Goal: Information Seeking & Learning: Learn about a topic

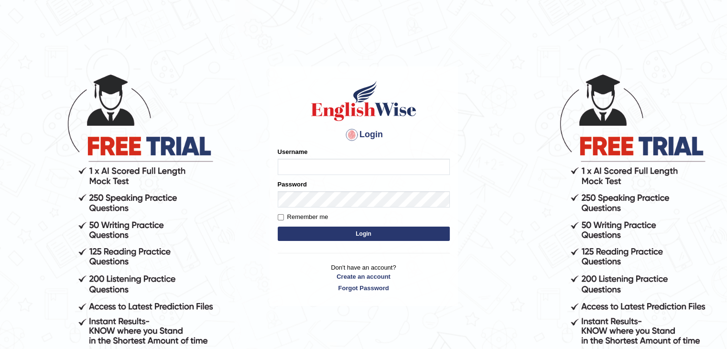
type input "anlinmariabiju"
click at [370, 235] on button "Login" at bounding box center [364, 234] width 172 height 14
type input "anlinmariabiju"
click at [370, 235] on button "Login" at bounding box center [364, 234] width 172 height 14
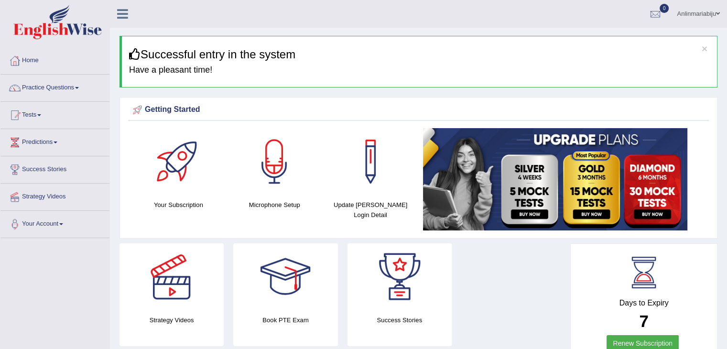
click at [77, 83] on link "Practice Questions" at bounding box center [54, 87] width 109 height 24
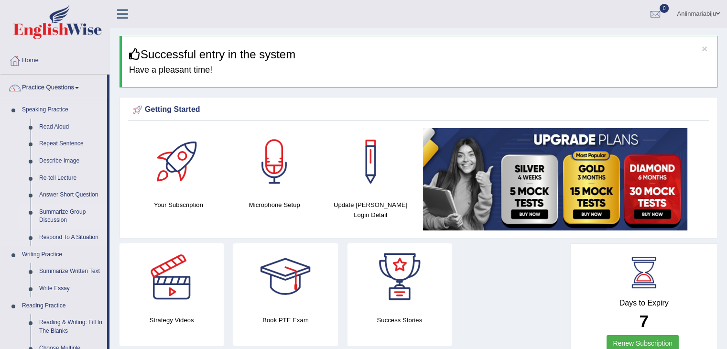
click at [59, 209] on link "Summarize Group Discussion" at bounding box center [71, 216] width 72 height 25
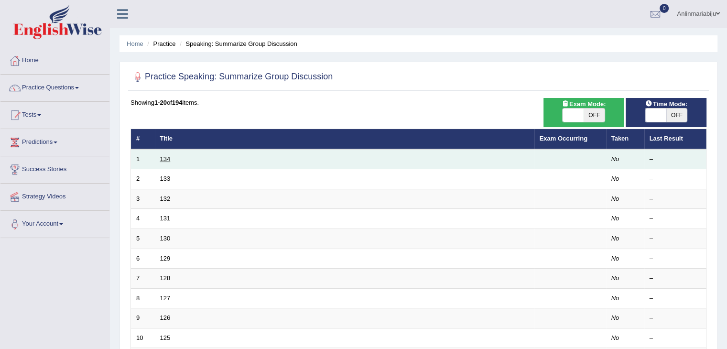
click at [164, 159] on link "134" at bounding box center [165, 158] width 11 height 7
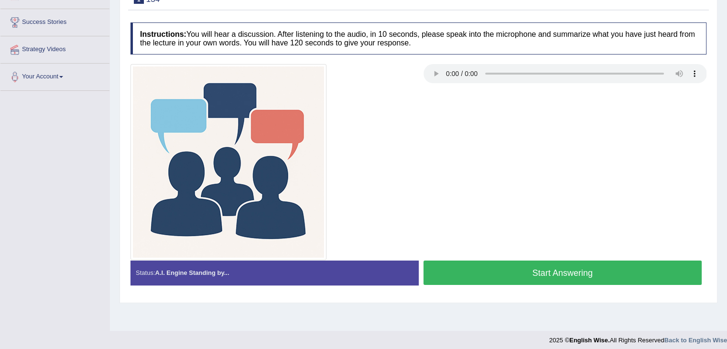
scroll to position [153, 0]
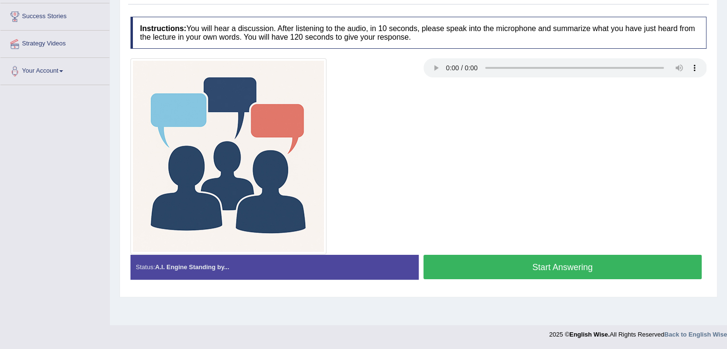
click at [504, 262] on button "Start Answering" at bounding box center [563, 267] width 279 height 24
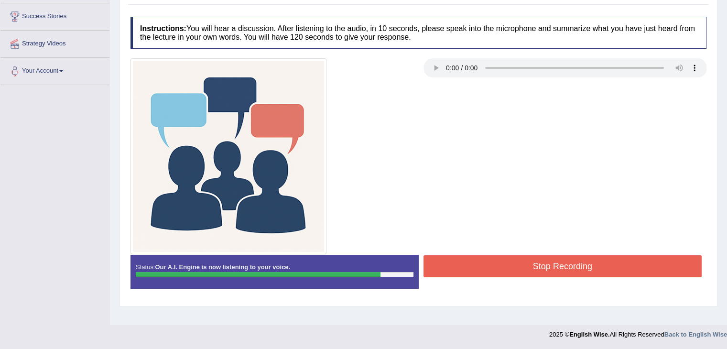
click at [504, 262] on button "Stop Recording" at bounding box center [563, 266] width 279 height 22
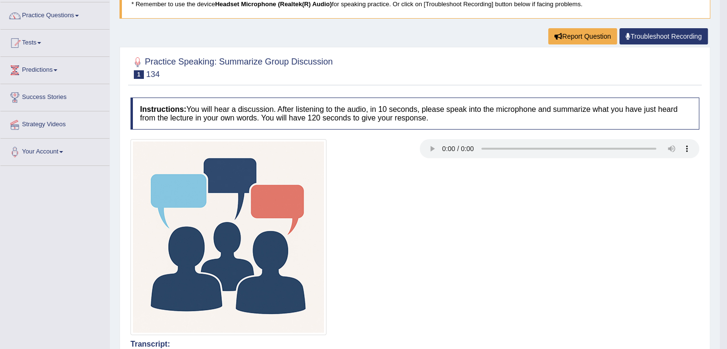
scroll to position [67, 0]
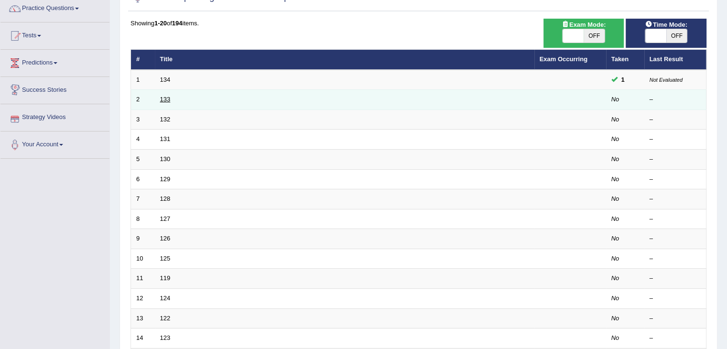
click at [164, 96] on link "133" at bounding box center [165, 99] width 11 height 7
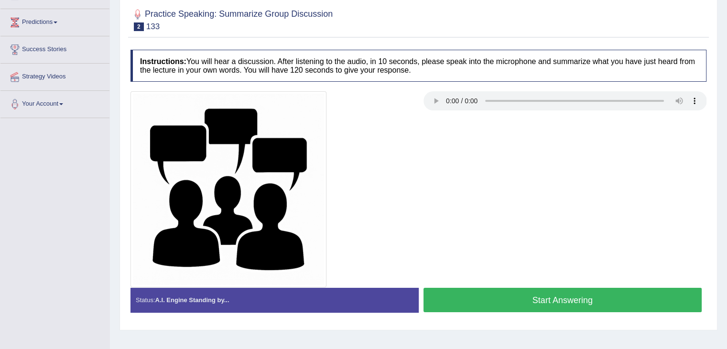
scroll to position [153, 0]
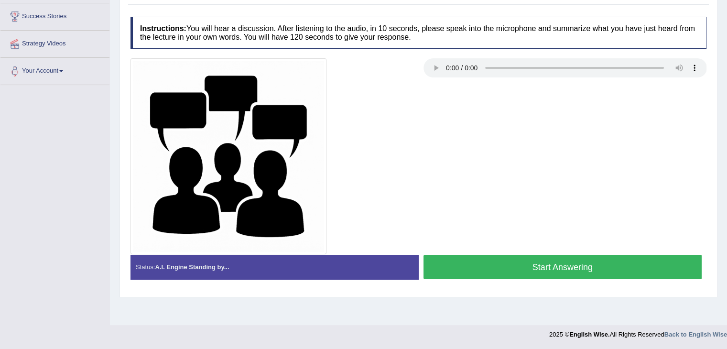
click at [492, 265] on button "Start Answering" at bounding box center [563, 267] width 279 height 24
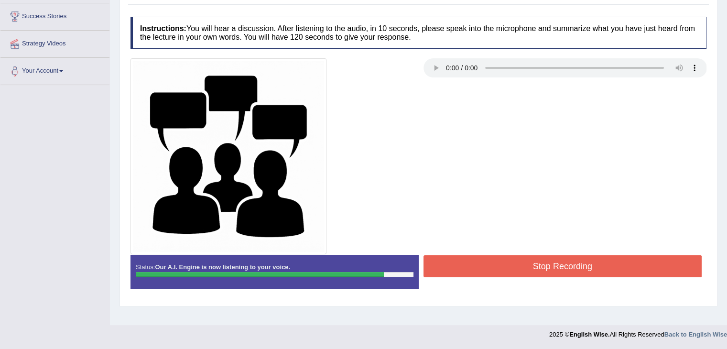
click at [492, 265] on button "Stop Recording" at bounding box center [563, 266] width 279 height 22
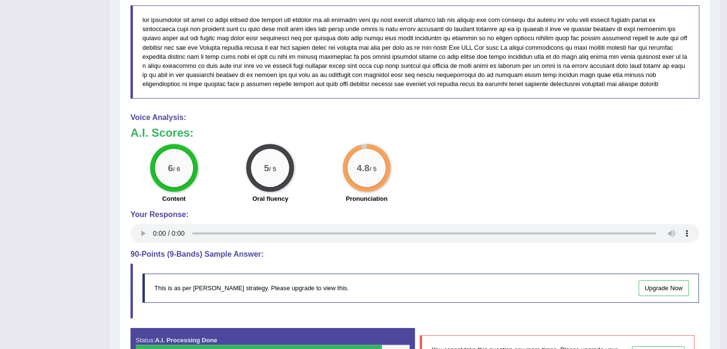
scroll to position [601, 0]
